Goal: Navigation & Orientation: Find specific page/section

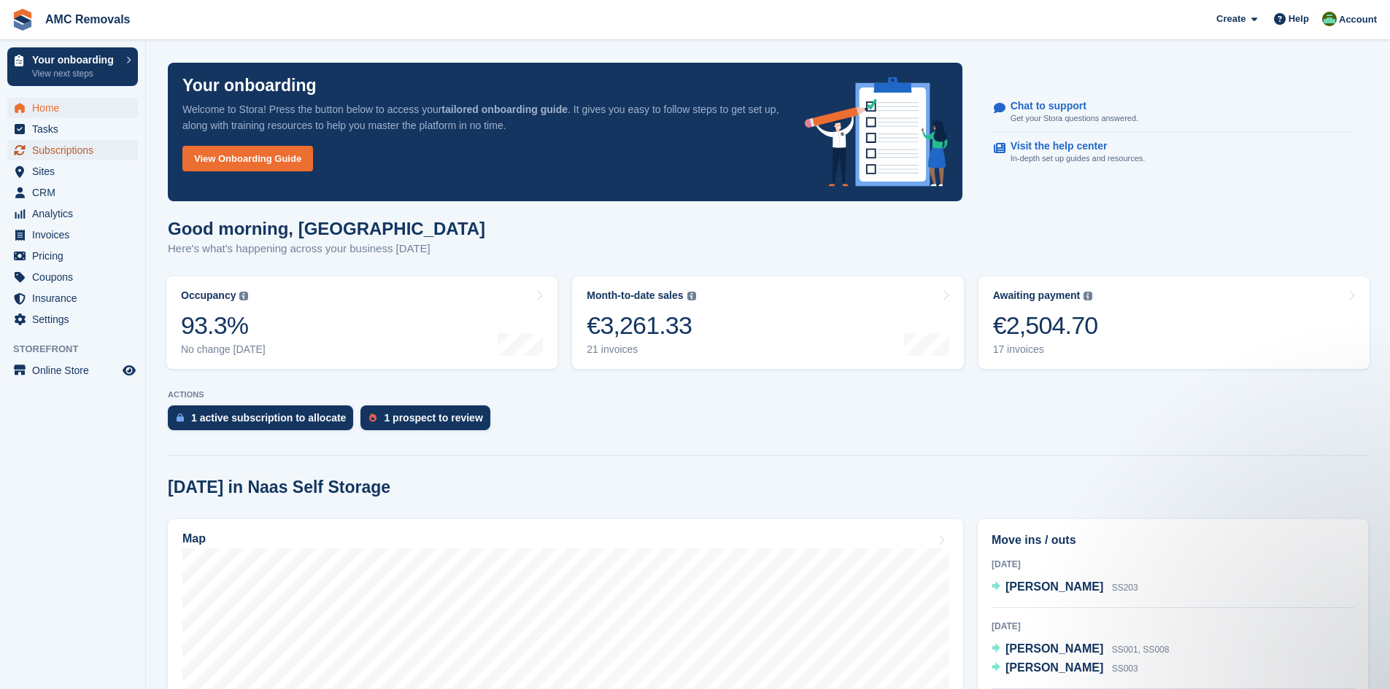
click at [82, 147] on span "Subscriptions" at bounding box center [76, 150] width 88 height 20
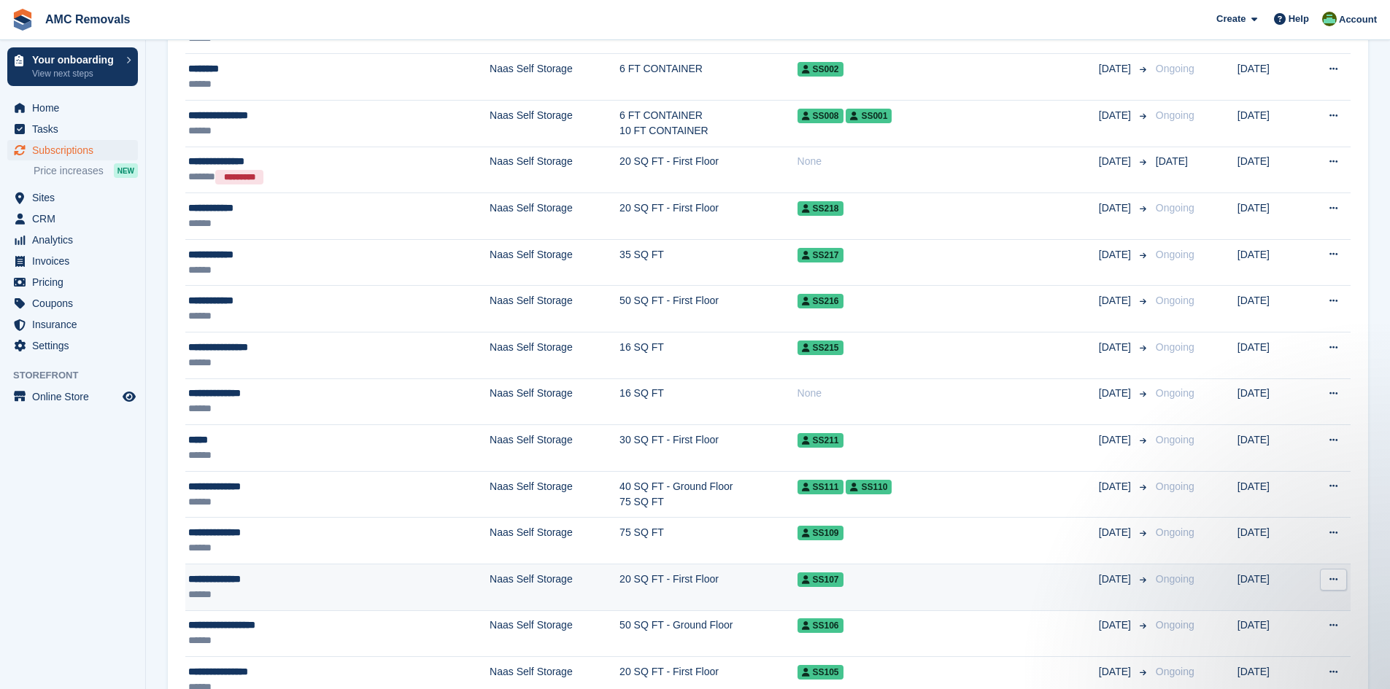
scroll to position [1213, 0]
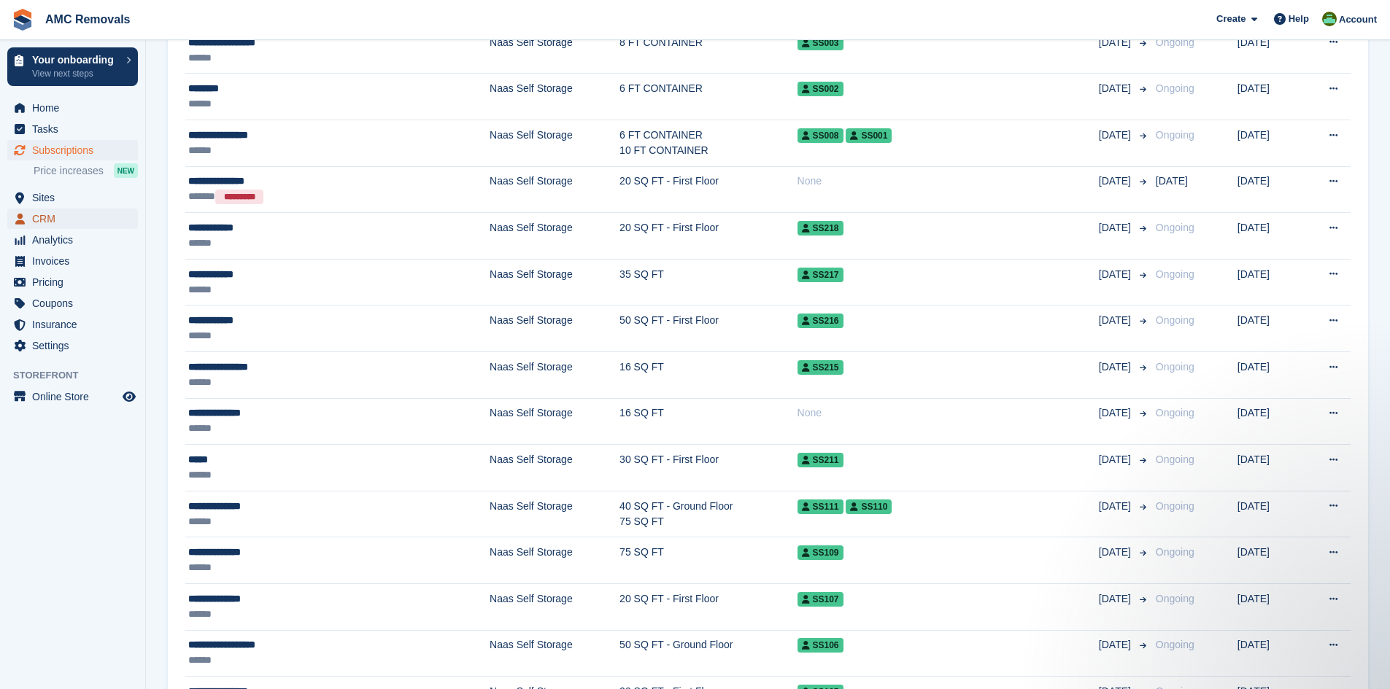
click at [69, 217] on span "CRM" at bounding box center [76, 219] width 88 height 20
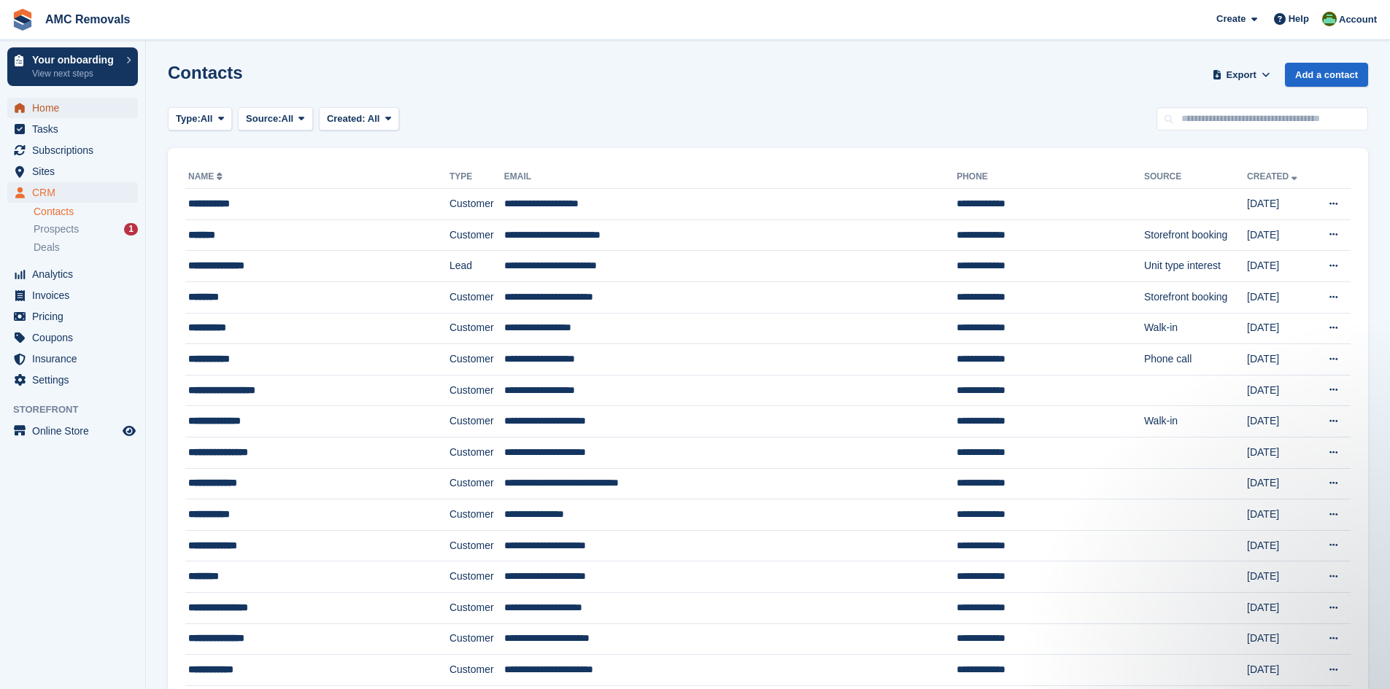
click at [50, 108] on span "Home" at bounding box center [76, 108] width 88 height 20
